Goal: Book appointment/travel/reservation

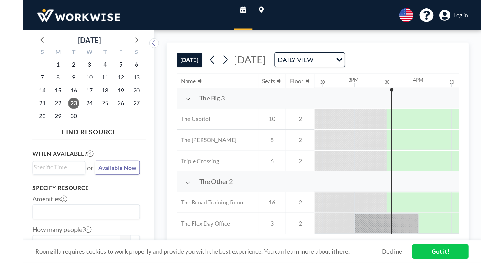
scroll to position [0, 769]
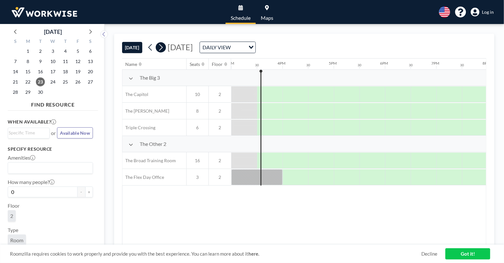
click at [163, 47] on icon at bounding box center [161, 47] width 4 height 7
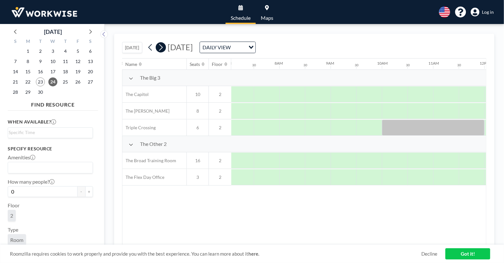
scroll to position [0, 410]
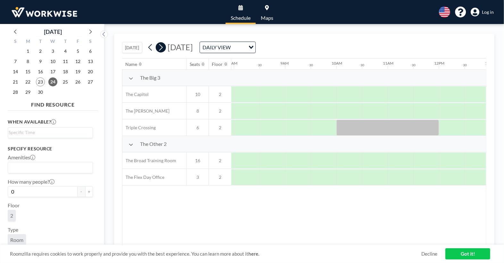
click at [162, 47] on icon at bounding box center [161, 48] width 6 height 10
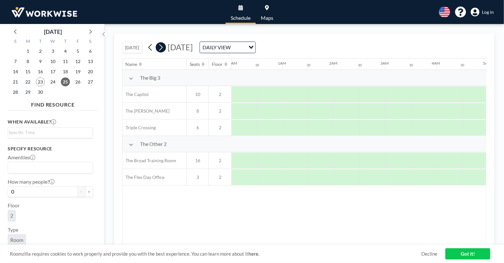
scroll to position [0, 192]
click at [162, 47] on icon at bounding box center [161, 48] width 6 height 10
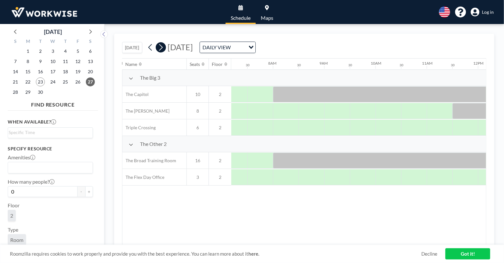
scroll to position [0, 384]
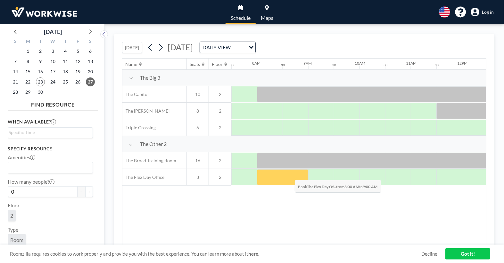
drag, startPoint x: 269, startPoint y: 175, endPoint x: 290, endPoint y: 175, distance: 20.5
click at [290, 175] on div at bounding box center [282, 177] width 51 height 16
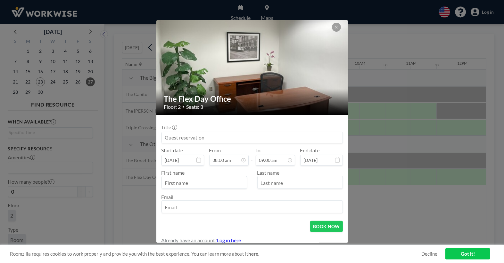
scroll to position [205, 0]
click at [231, 139] on input at bounding box center [252, 137] width 181 height 11
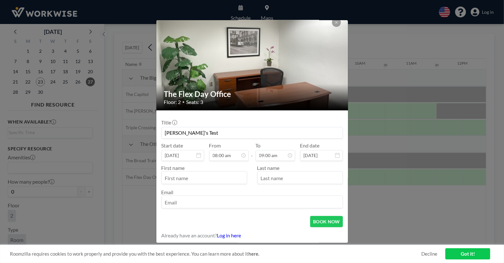
scroll to position [183, 0]
type input "[PERSON_NAME]'s Test"
click at [202, 180] on input "text" at bounding box center [204, 178] width 85 height 11
type input "[PERSON_NAME]"
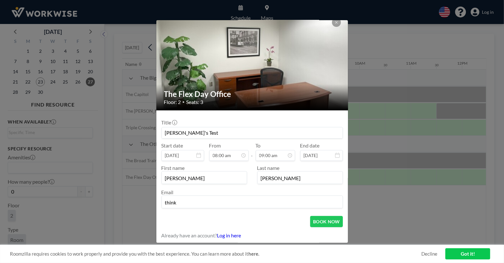
type input "[EMAIL_ADDRESS][DOMAIN_NAME]"
click at [320, 209] on button "BOOK NOW" at bounding box center [326, 221] width 32 height 11
